Goal: Task Accomplishment & Management: Complete application form

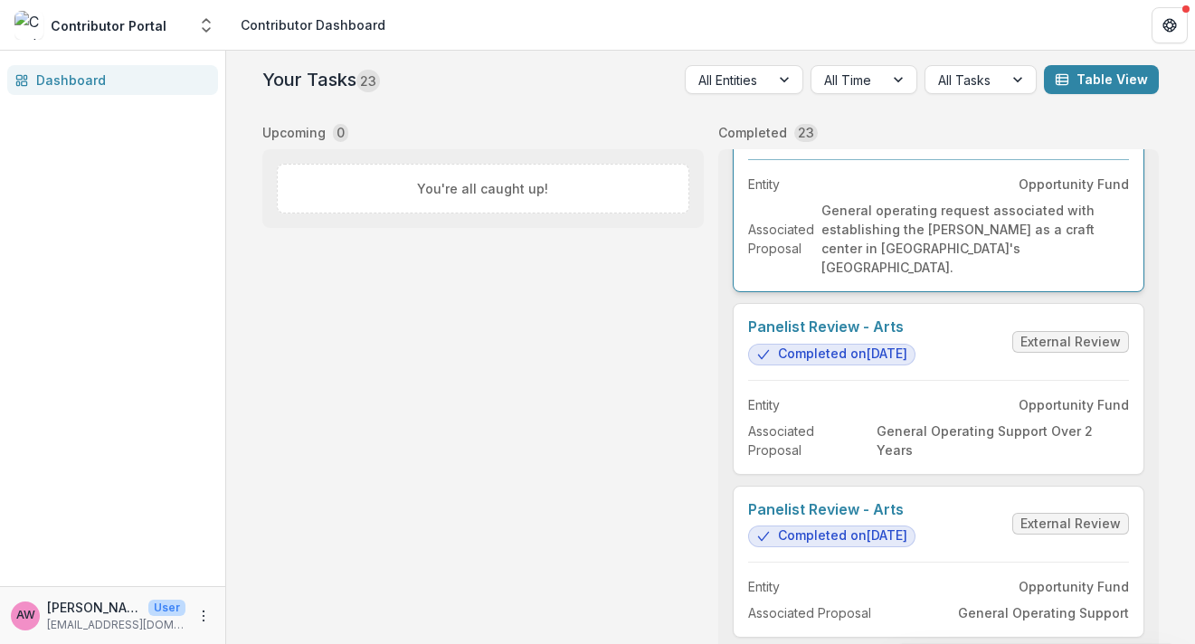
scroll to position [309, 0]
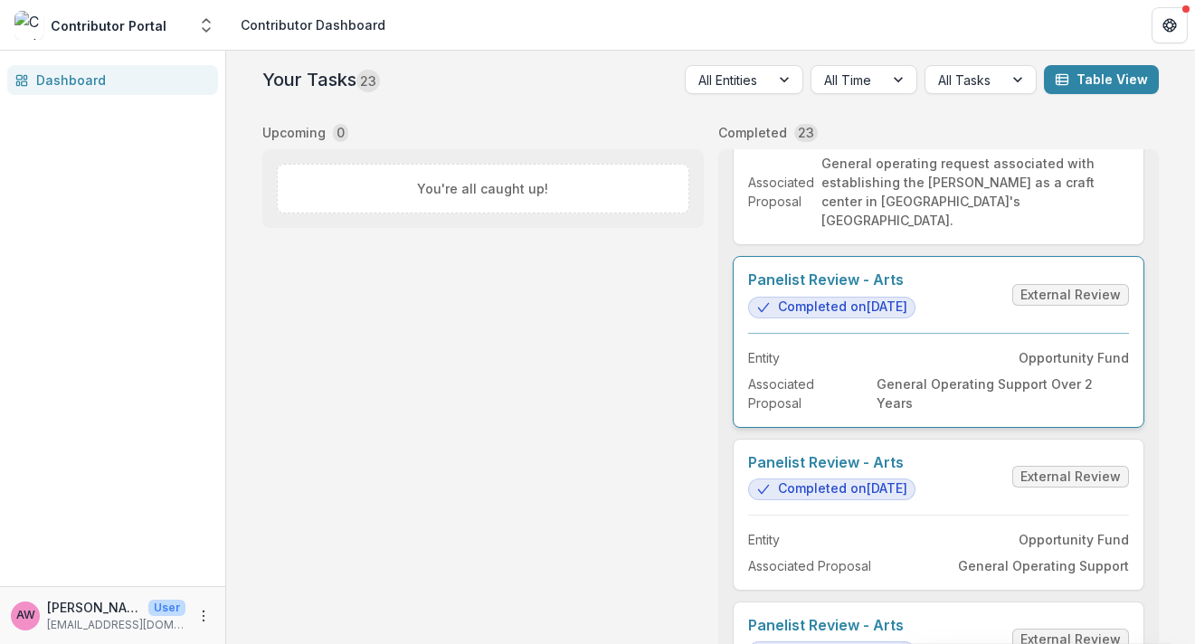
click at [861, 289] on link "Panelist Review - Arts" at bounding box center [831, 279] width 167 height 17
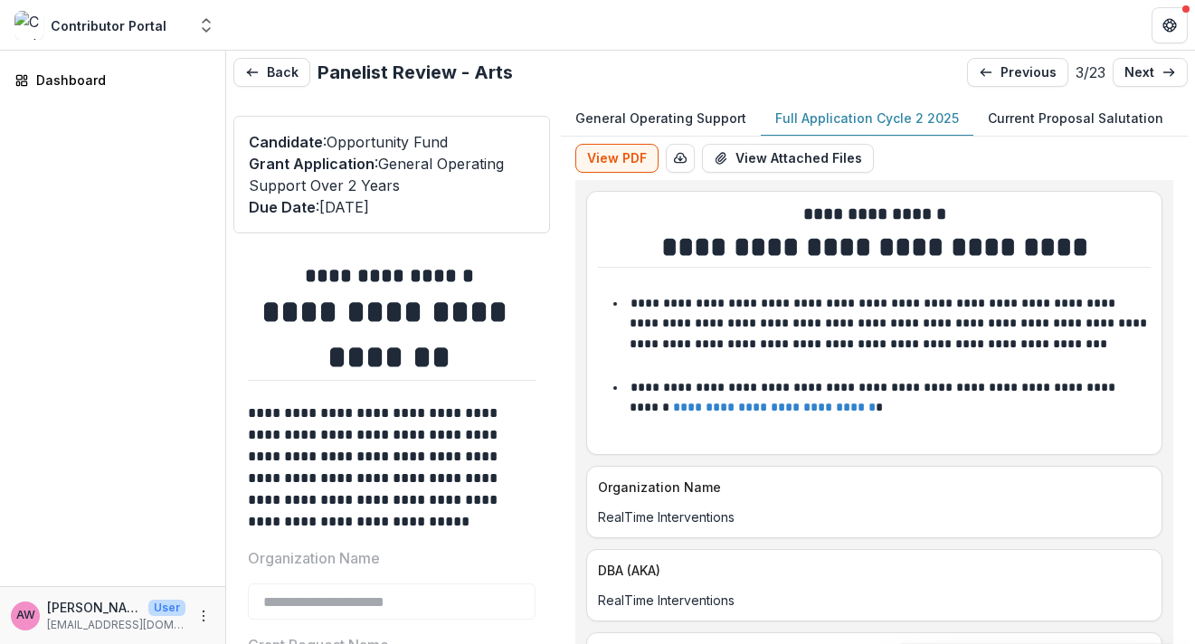
click at [851, 119] on p "Full Application Cycle 2 2025" at bounding box center [867, 118] width 184 height 19
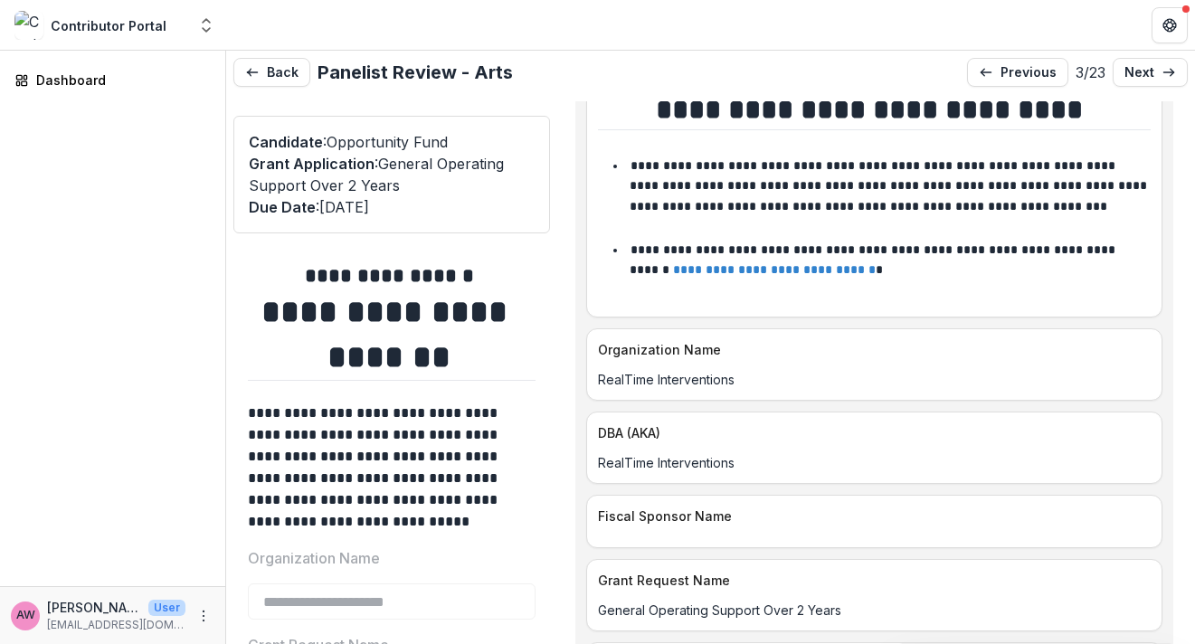
scroll to position [138, 0]
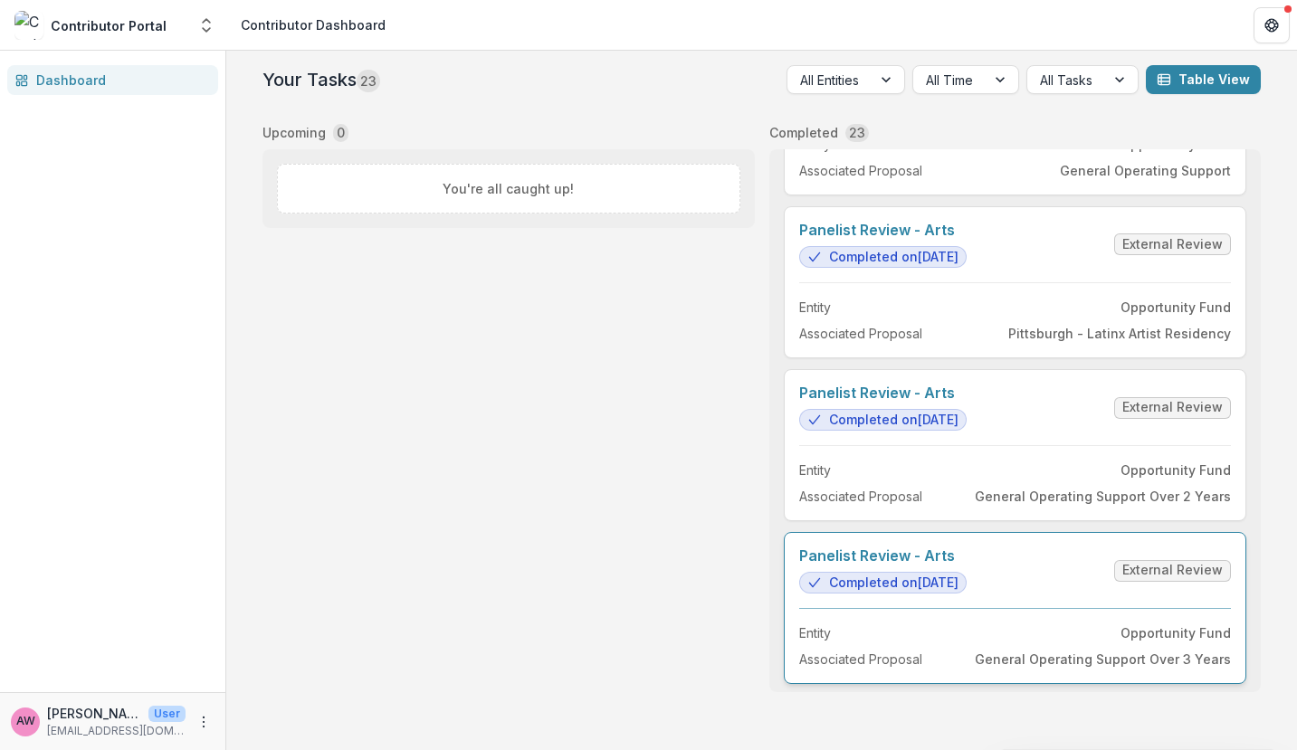
scroll to position [3274, 0]
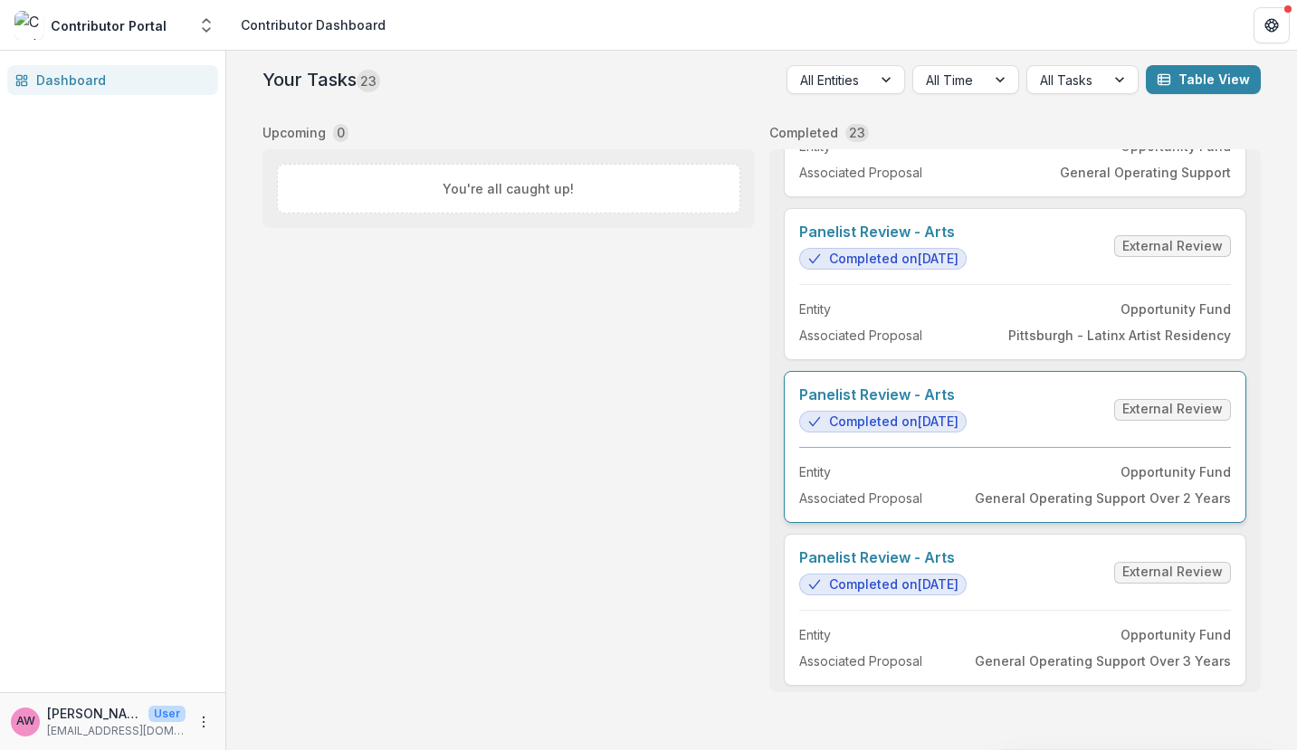
click at [966, 404] on link "Panelist Review - Arts" at bounding box center [882, 394] width 167 height 17
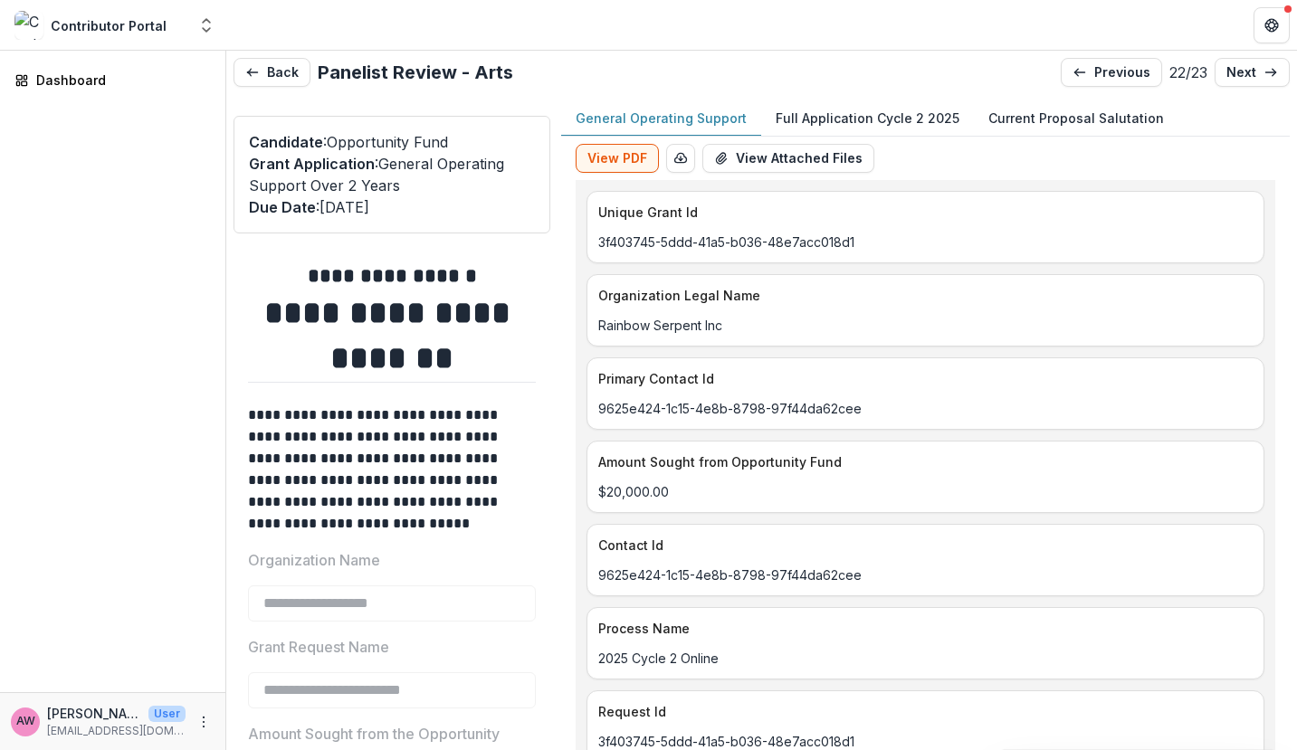
type input "*******"
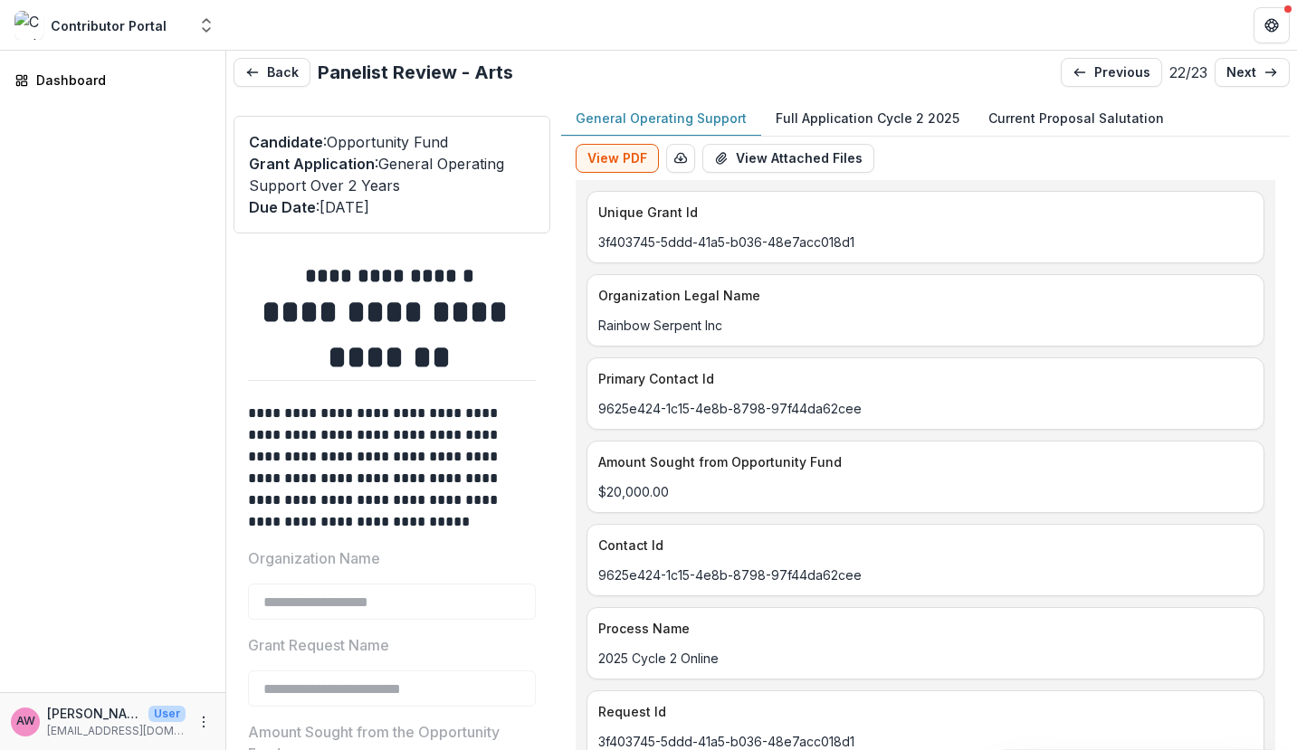
click at [835, 117] on p "Full Application Cycle 2 2025" at bounding box center [867, 118] width 184 height 19
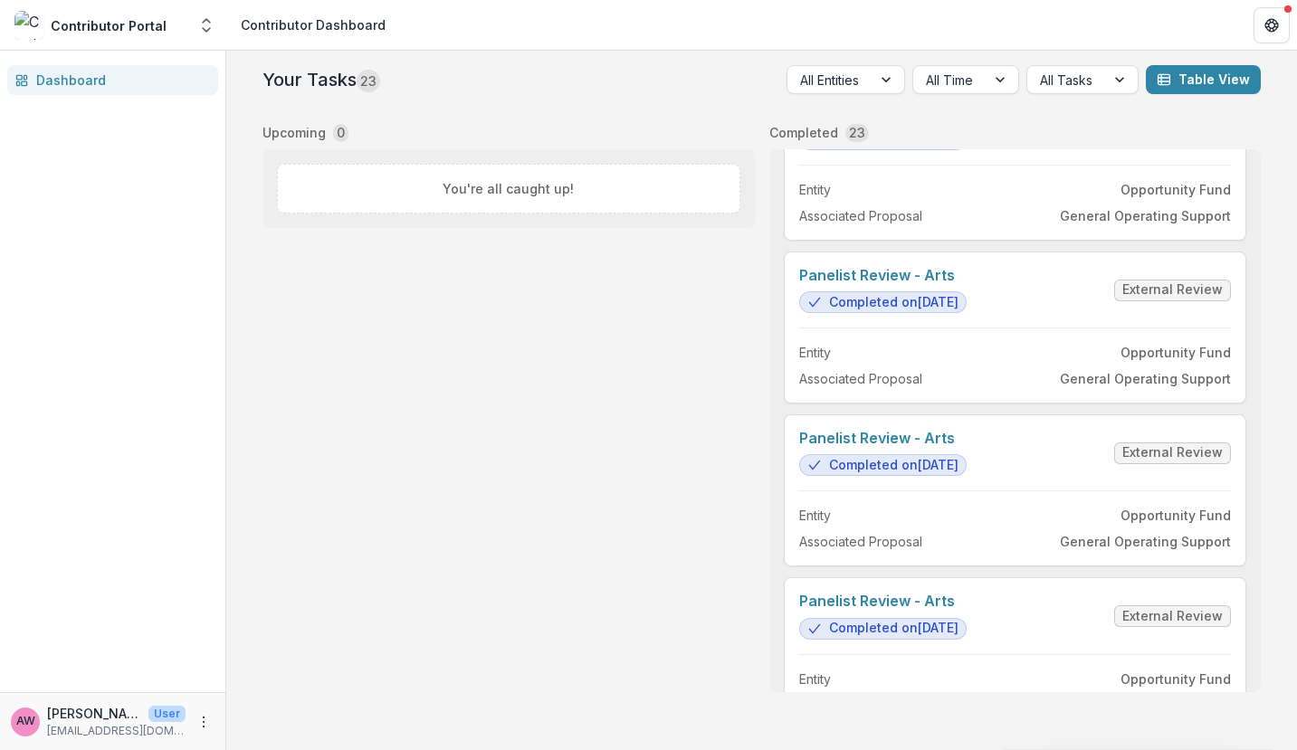
scroll to position [1770, 0]
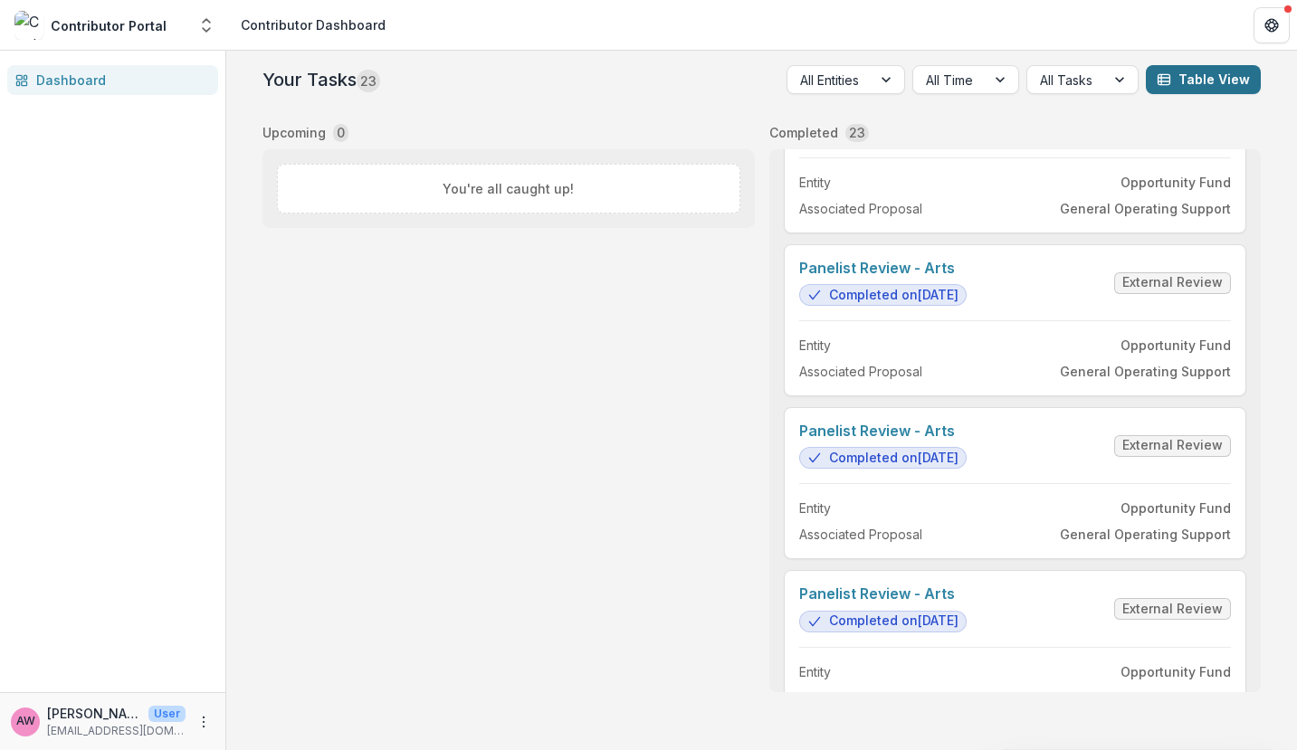
click at [1189, 87] on button "Table View" at bounding box center [1202, 79] width 115 height 29
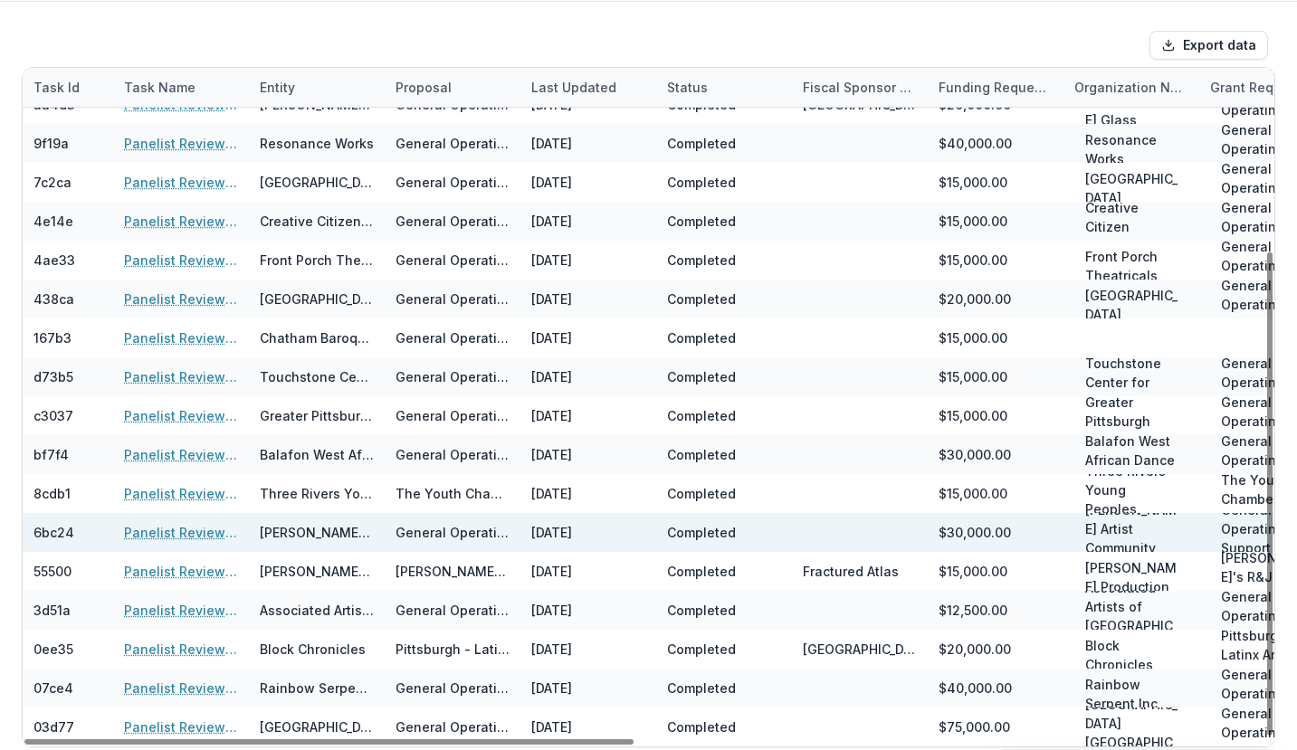
scroll to position [60, 0]
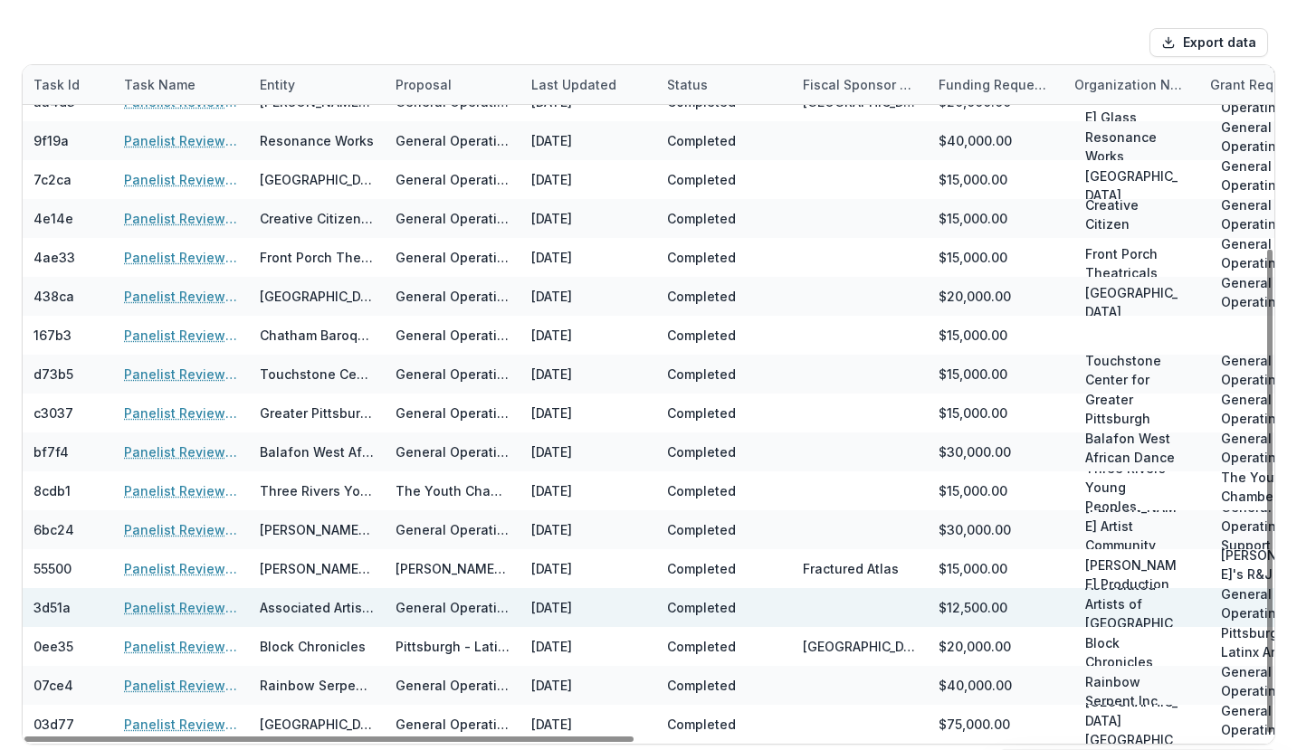
click at [195, 607] on link "Panelist Review - Arts" at bounding box center [181, 607] width 114 height 19
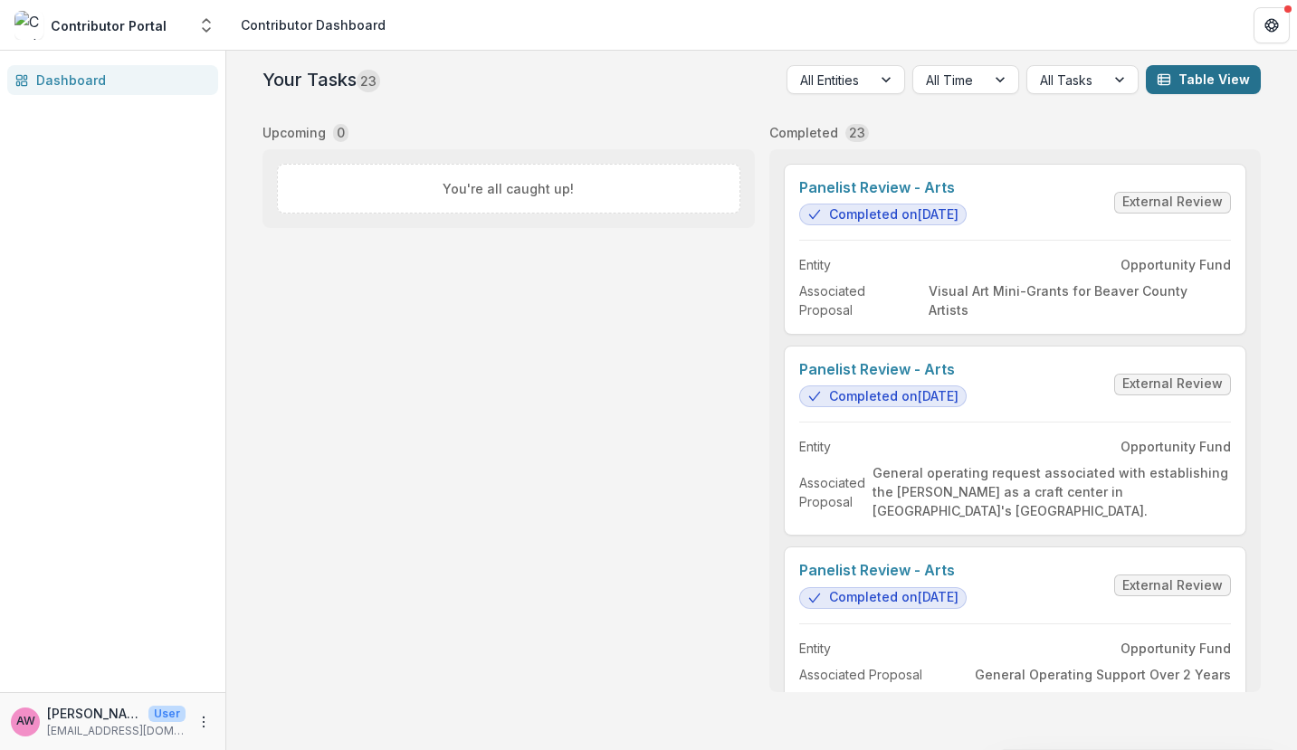
click at [1193, 77] on button "Table View" at bounding box center [1202, 79] width 115 height 29
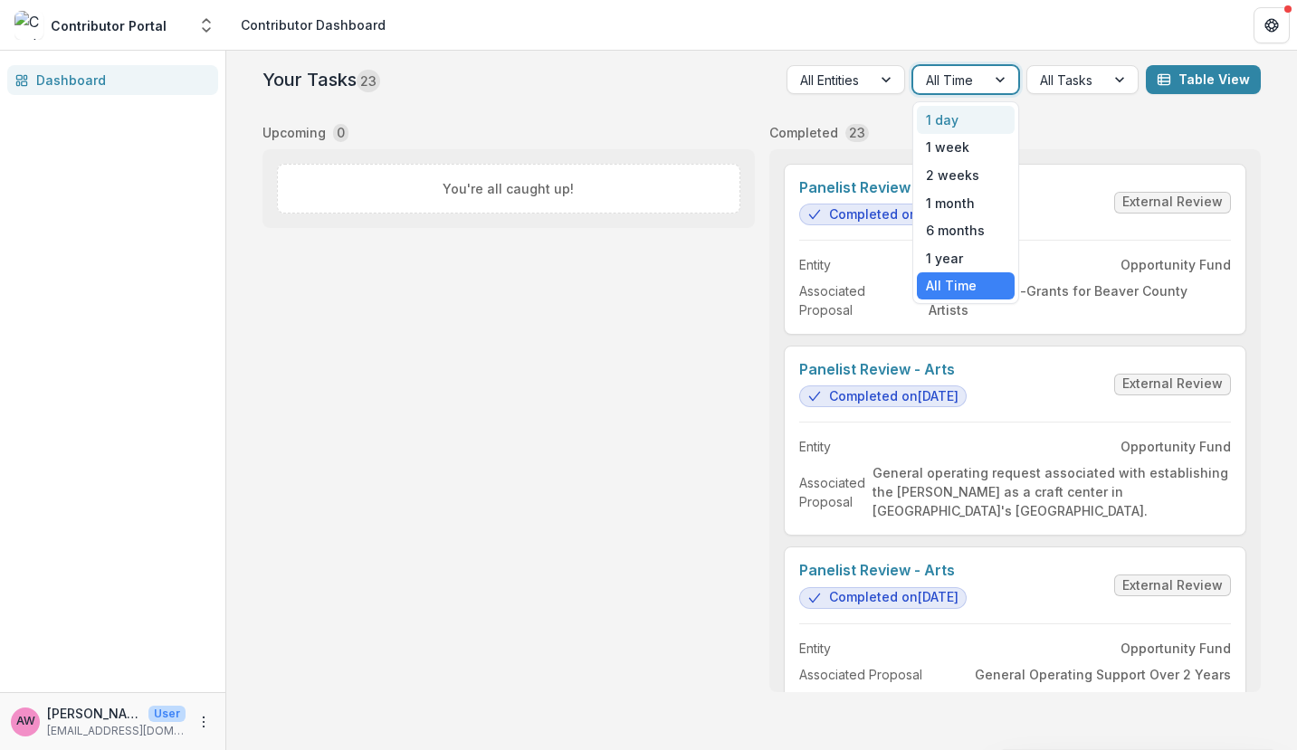
click at [993, 79] on div at bounding box center [1001, 79] width 33 height 27
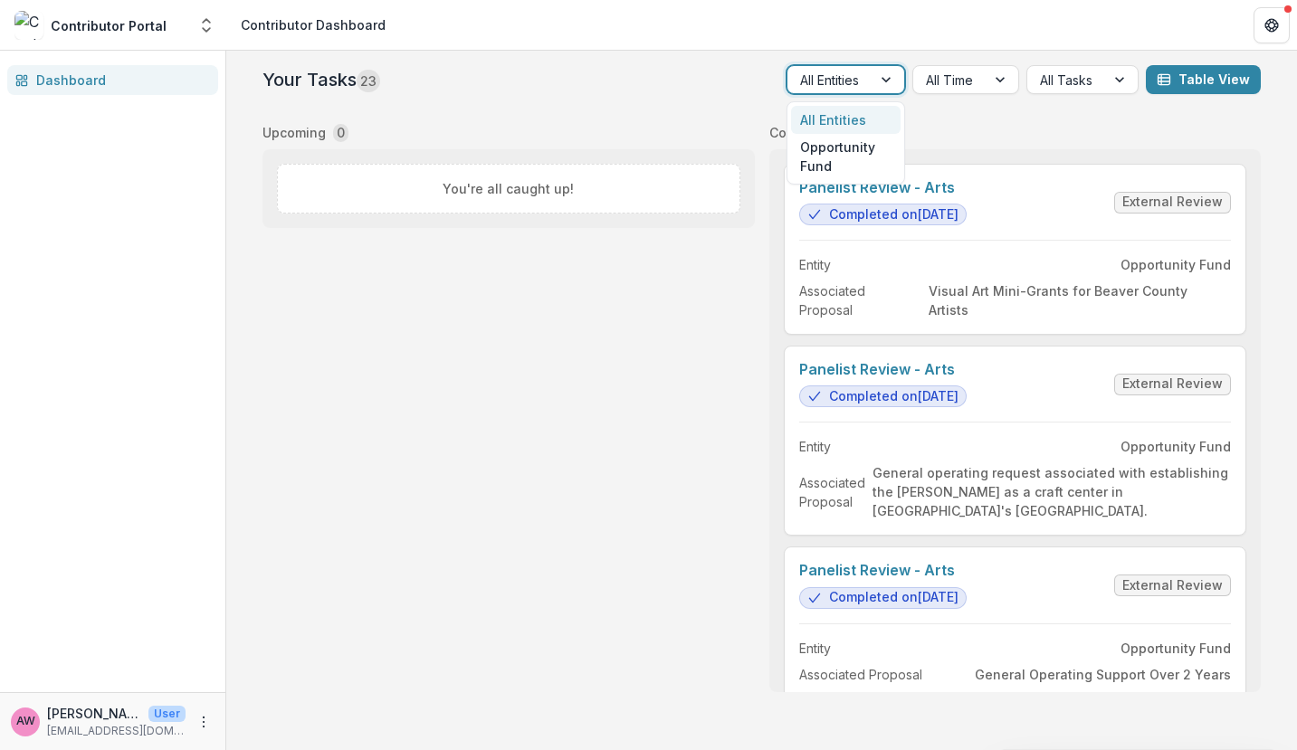
click at [883, 75] on div at bounding box center [887, 79] width 33 height 27
click at [1000, 123] on div "Completed 23" at bounding box center [1015, 132] width 492 height 19
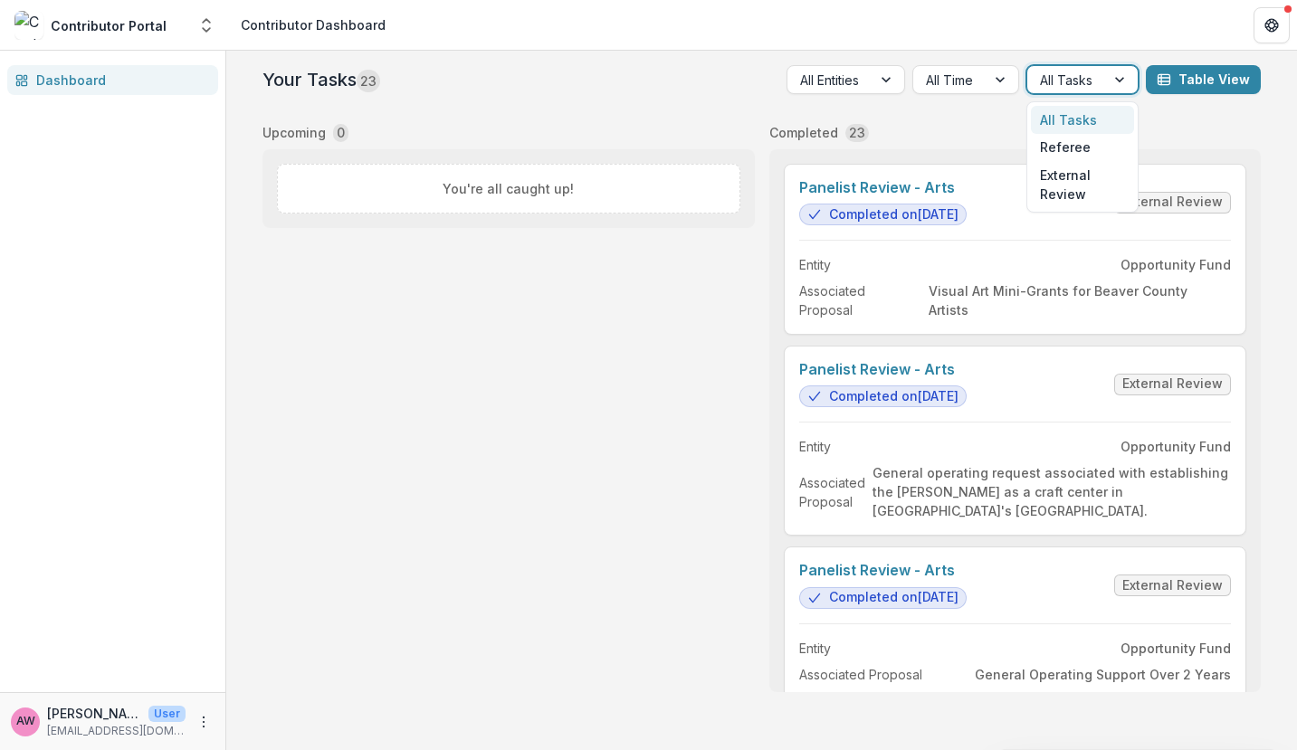
click at [1125, 81] on div at bounding box center [1121, 79] width 33 height 27
click at [1169, 115] on div "Your Tasks 23 All Entities All Time All Tasks selected, 1 of 3. 3 results avail…" at bounding box center [761, 379] width 1012 height 656
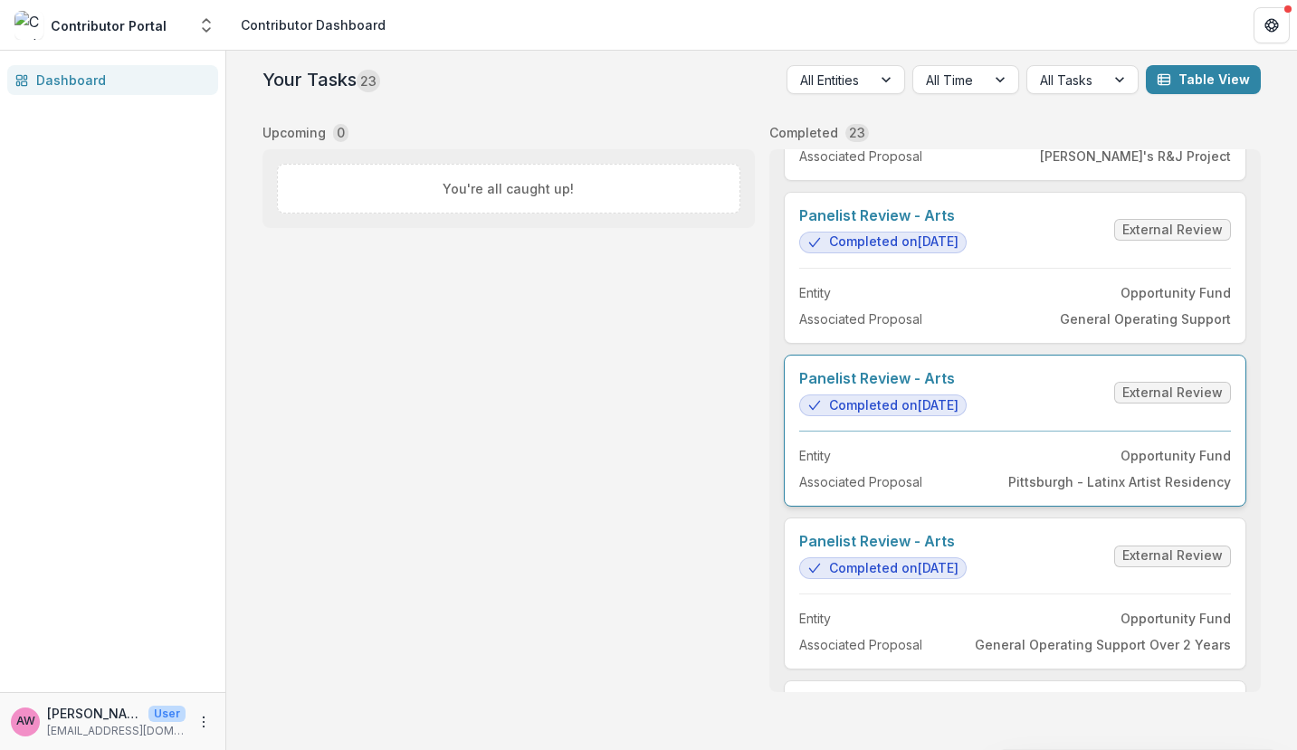
scroll to position [3077, 0]
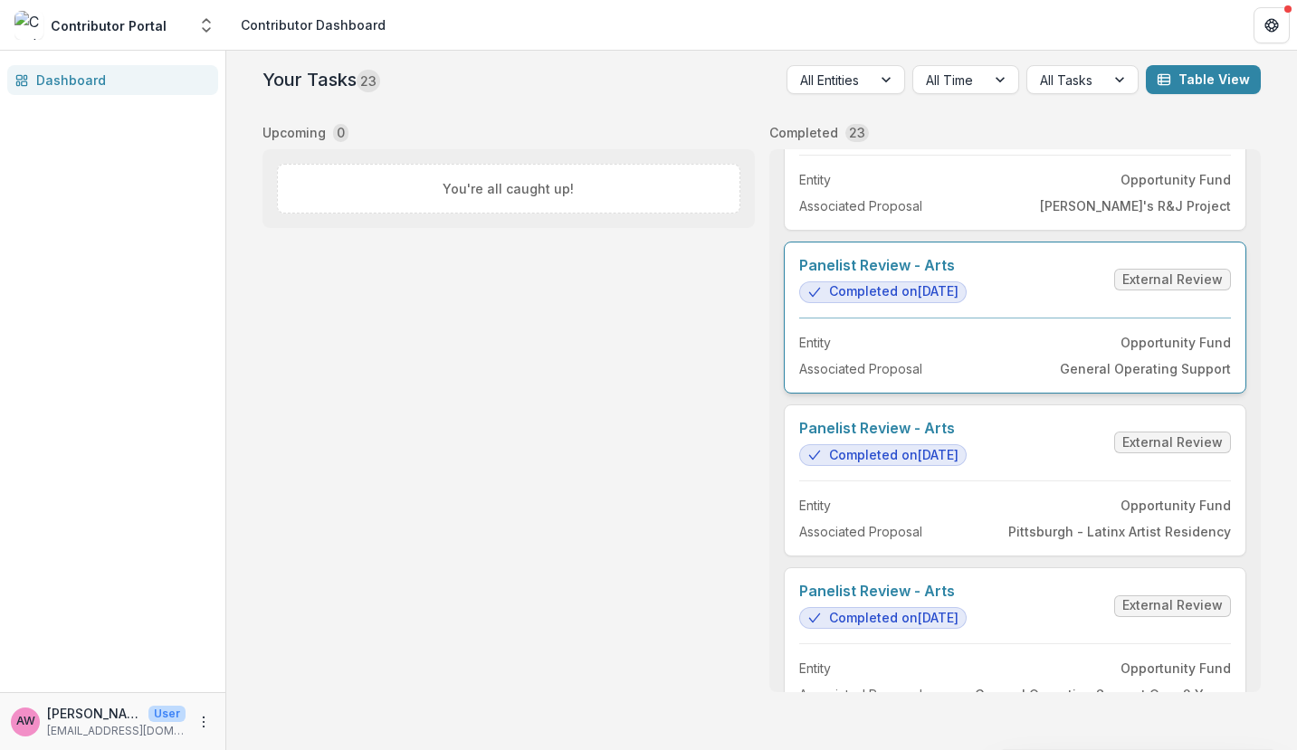
click at [966, 274] on link "Panelist Review - Arts" at bounding box center [882, 265] width 167 height 17
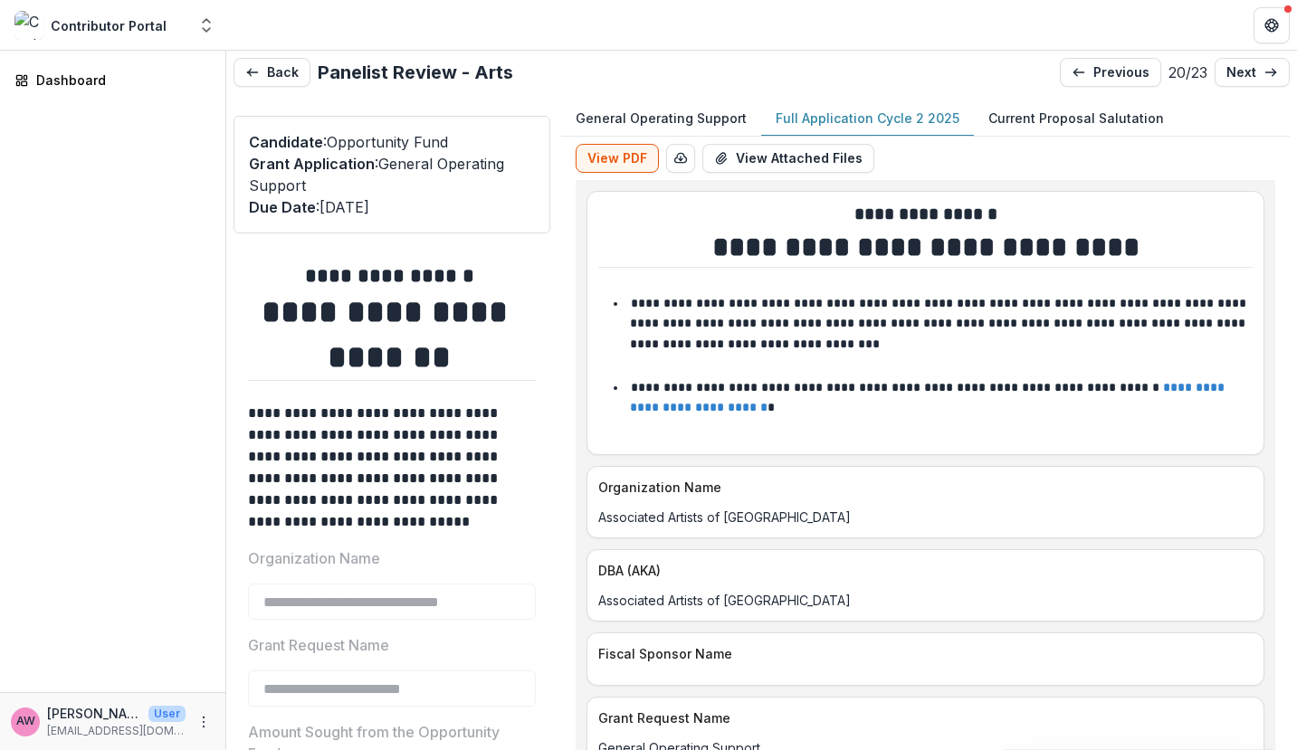
click at [833, 118] on p "Full Application Cycle 2 2025" at bounding box center [867, 118] width 184 height 19
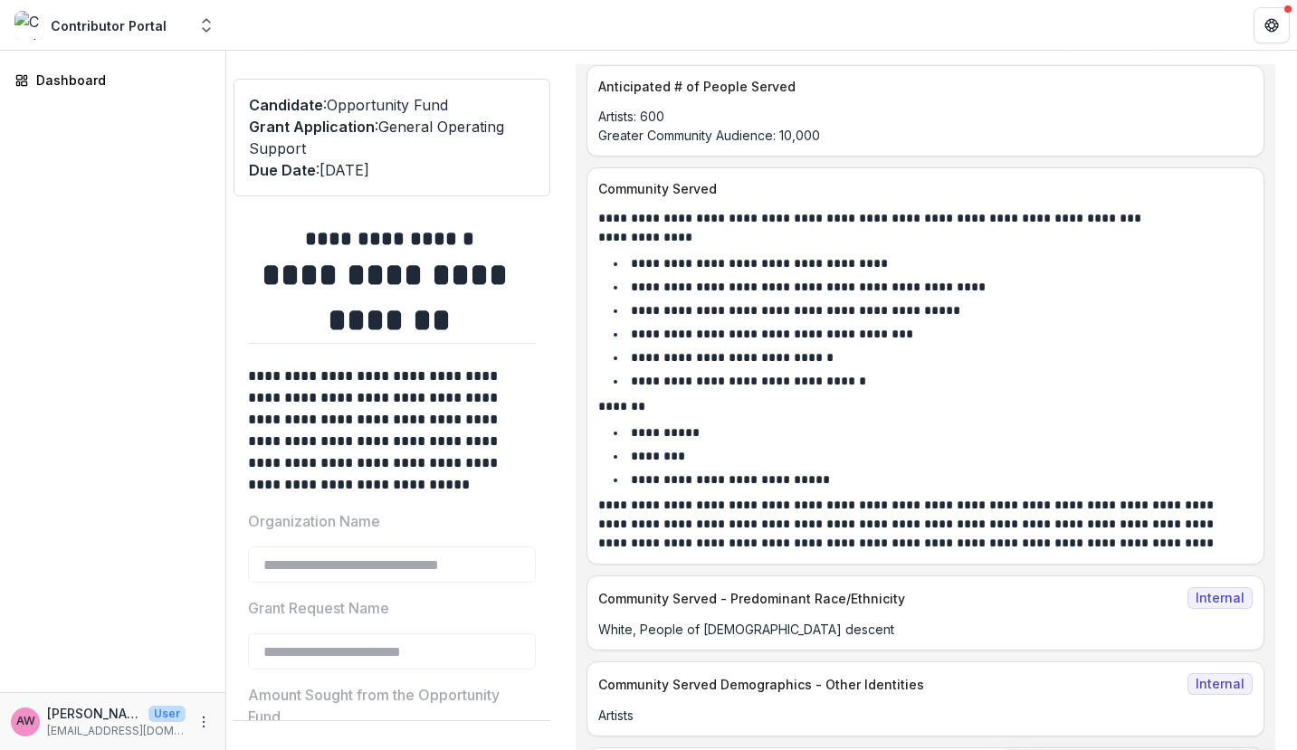
scroll to position [11279, 0]
